Goal: Task Accomplishment & Management: Complete application form

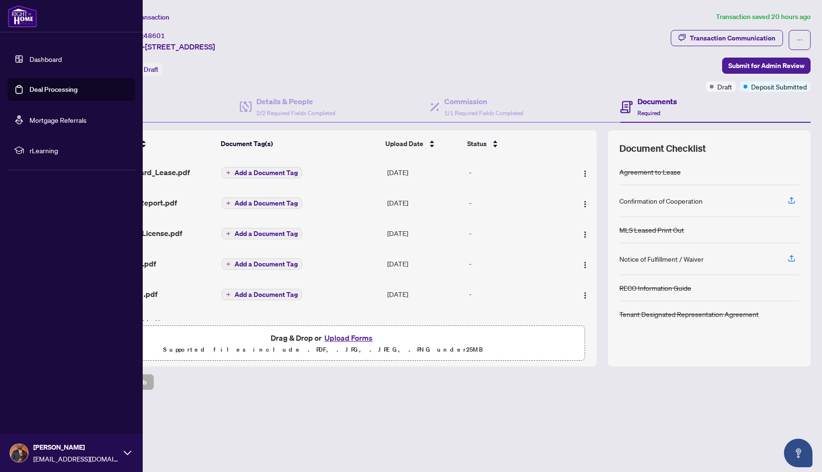
click at [29, 59] on link "Dashboard" at bounding box center [45, 59] width 32 height 9
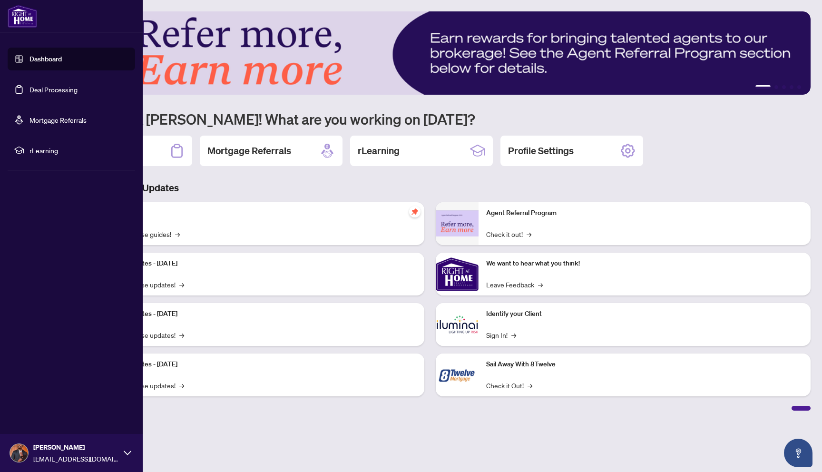
click at [60, 91] on link "Deal Processing" at bounding box center [53, 89] width 48 height 9
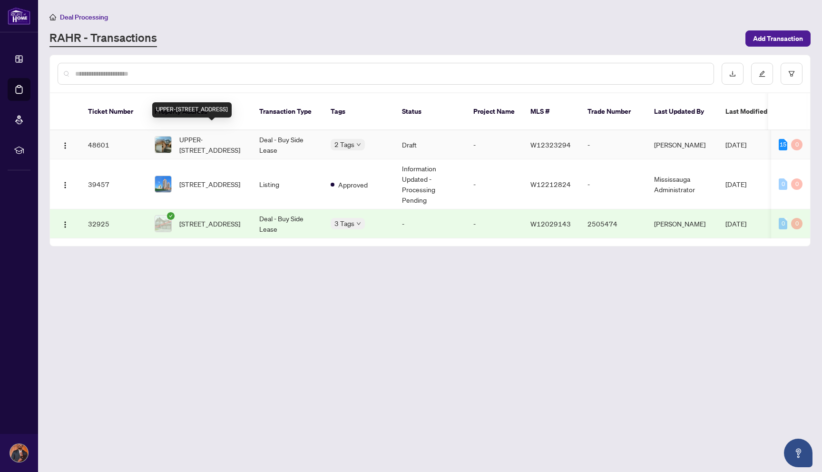
click at [225, 135] on span "UPPER-[STREET_ADDRESS]" at bounding box center [211, 144] width 65 height 21
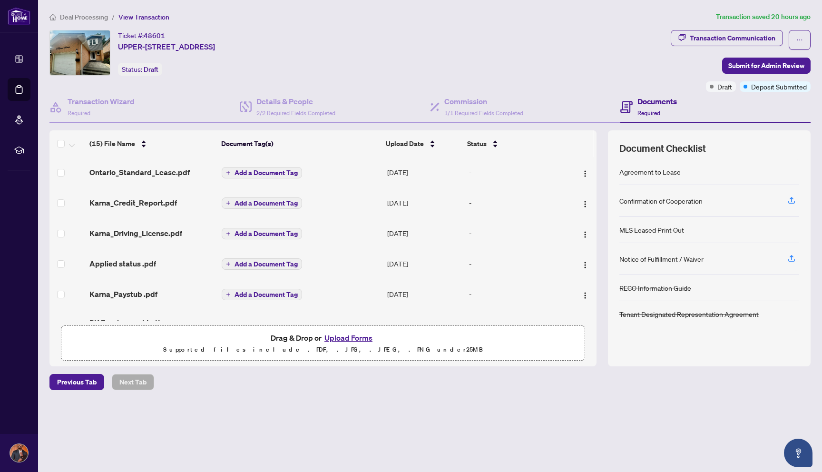
scroll to position [353, 0]
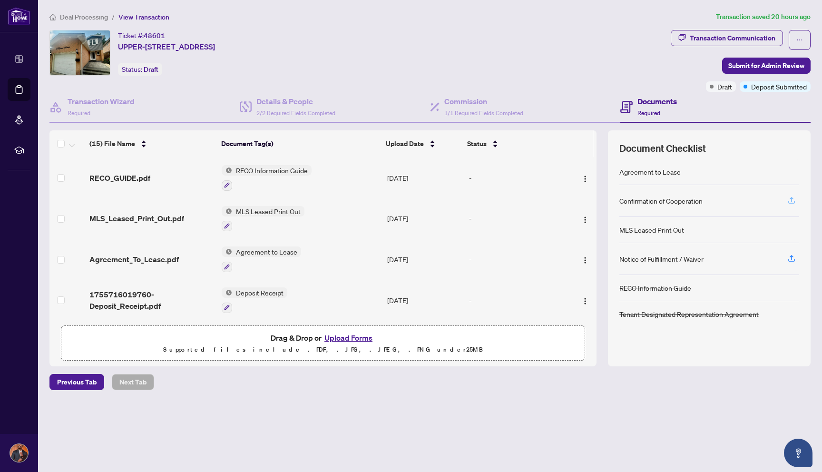
click at [794, 197] on icon "button" at bounding box center [791, 200] width 9 height 9
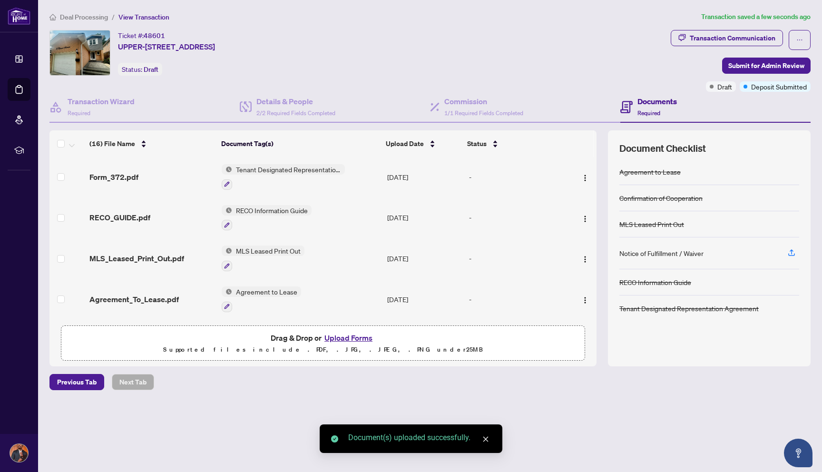
click at [533, 391] on div "Deal Processing / View Transaction Transaction saved a few seconds ago Ticket #…" at bounding box center [430, 217] width 769 height 412
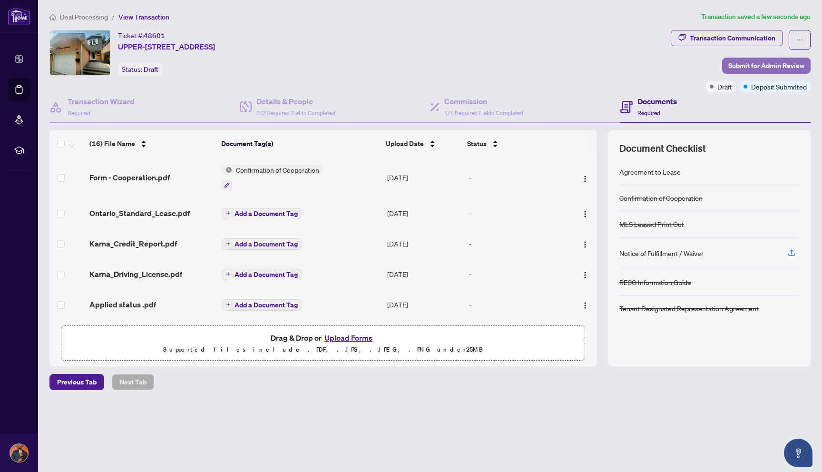
click at [770, 65] on span "Submit for Admin Review" at bounding box center [766, 65] width 76 height 15
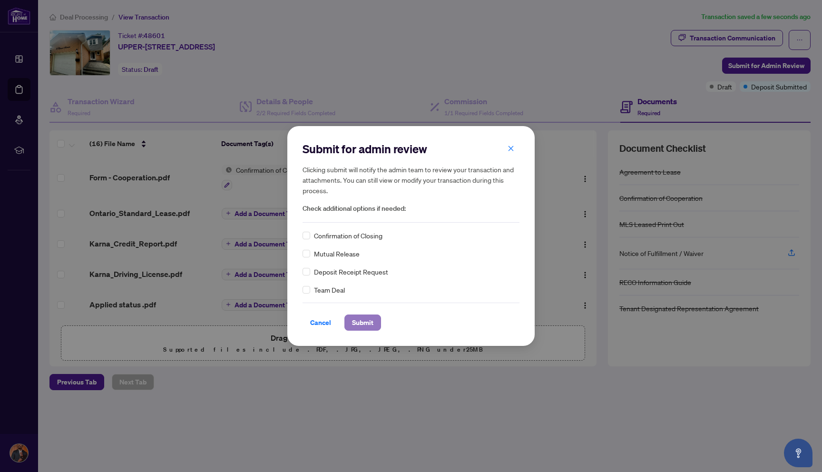
click at [361, 324] on span "Submit" at bounding box center [362, 322] width 21 height 15
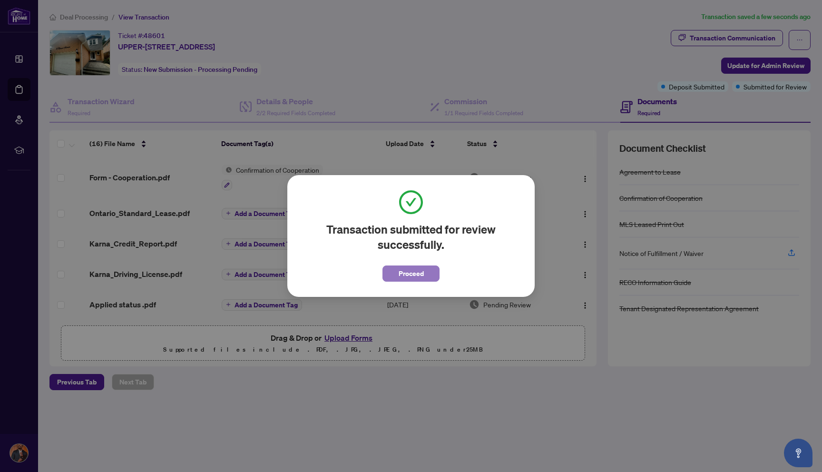
click at [409, 273] on span "Proceed" at bounding box center [411, 273] width 25 height 15
